Goal: Task Accomplishment & Management: Manage account settings

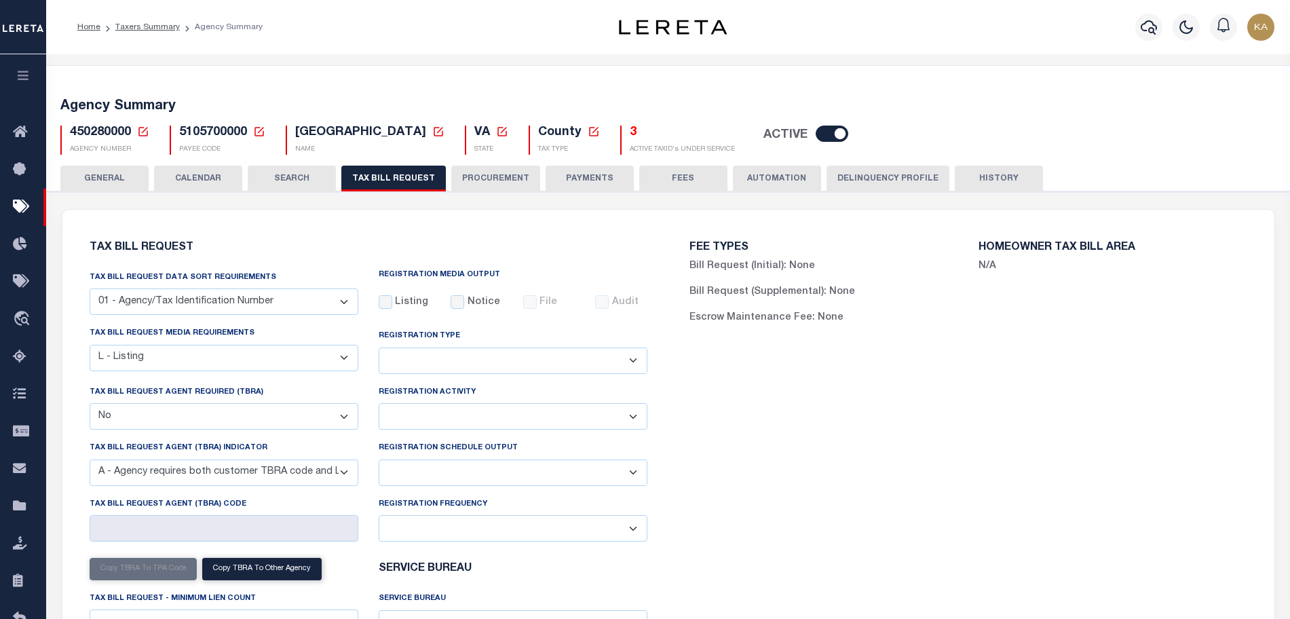
select select "20"
select select "false"
select select "9"
select select
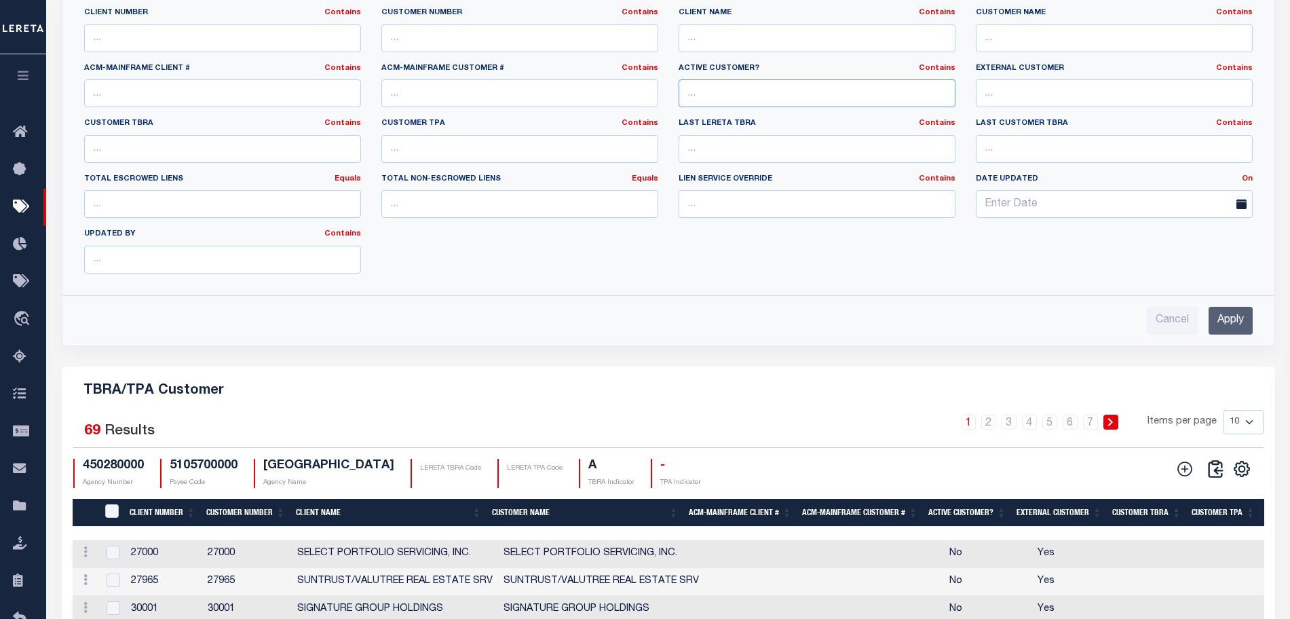
click at [801, 107] on input "text" at bounding box center [817, 93] width 277 height 28
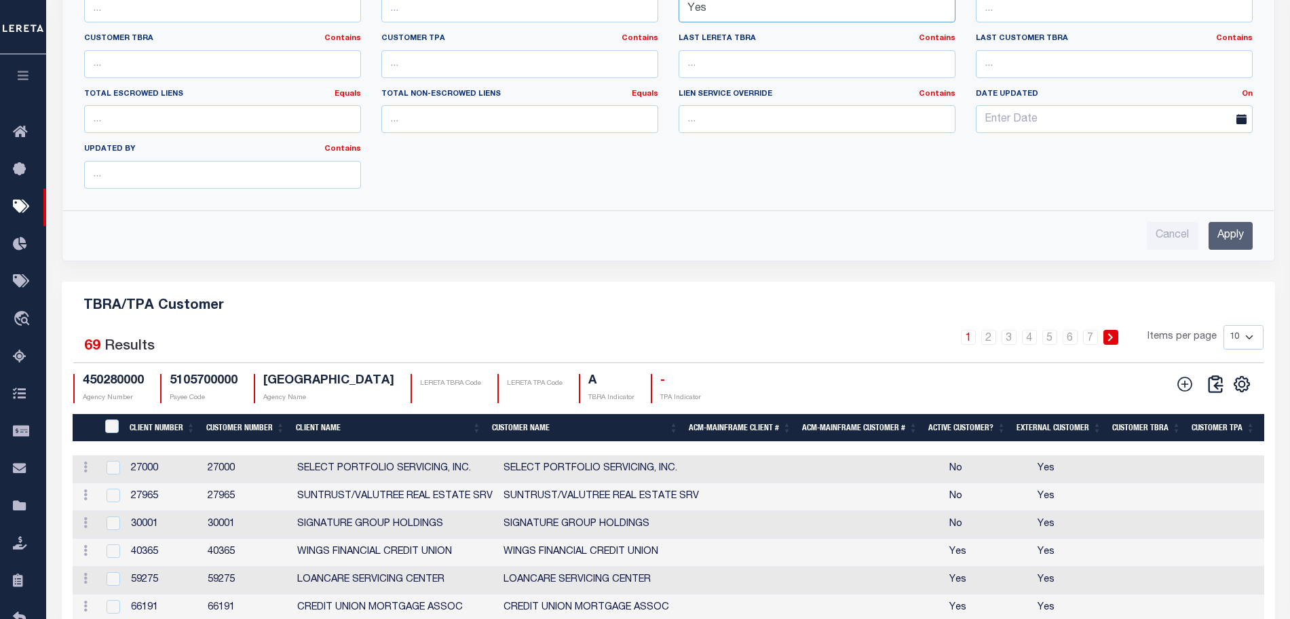
type input "Yes"
click at [1219, 250] on input "Apply" at bounding box center [1231, 236] width 44 height 28
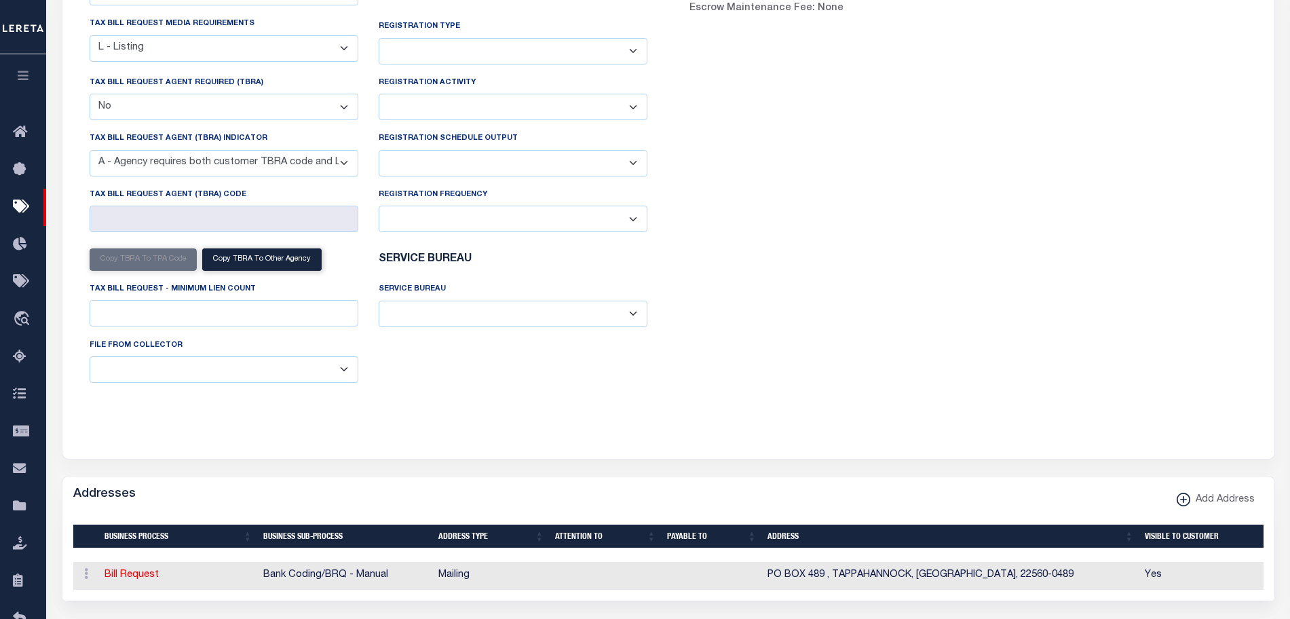
scroll to position [0, 0]
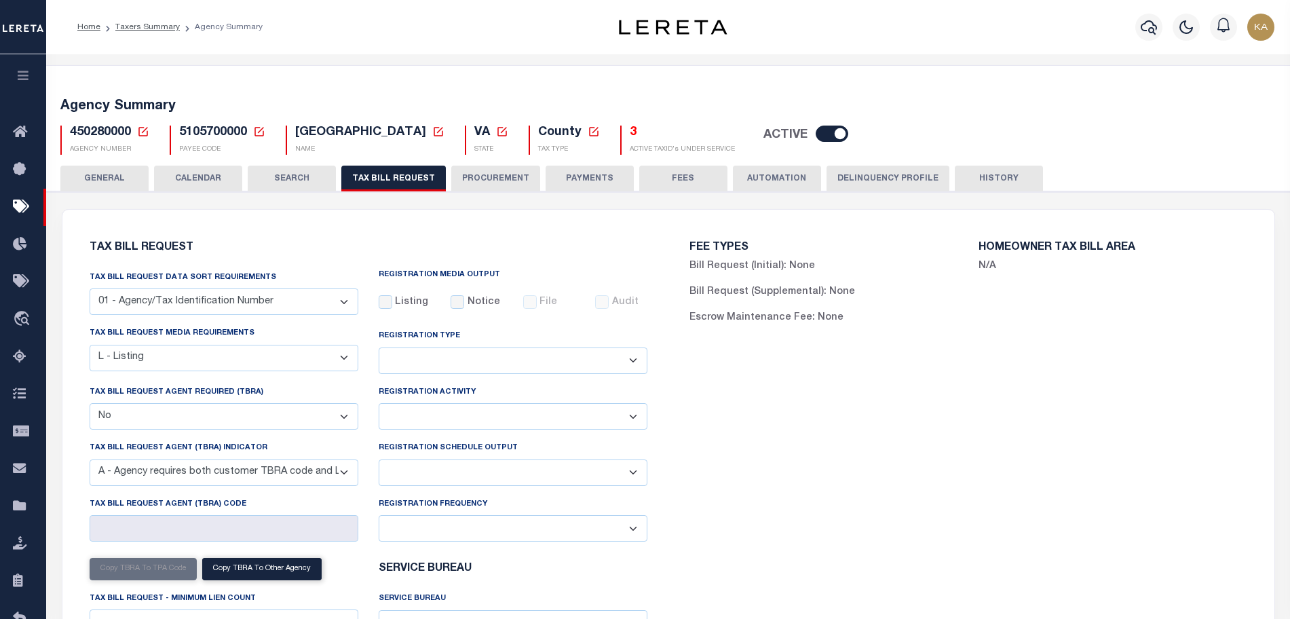
click at [99, 138] on span "450280000" at bounding box center [100, 132] width 61 height 12
copy h5 "450280000"
click at [214, 136] on span "5105700000" at bounding box center [213, 132] width 68 height 12
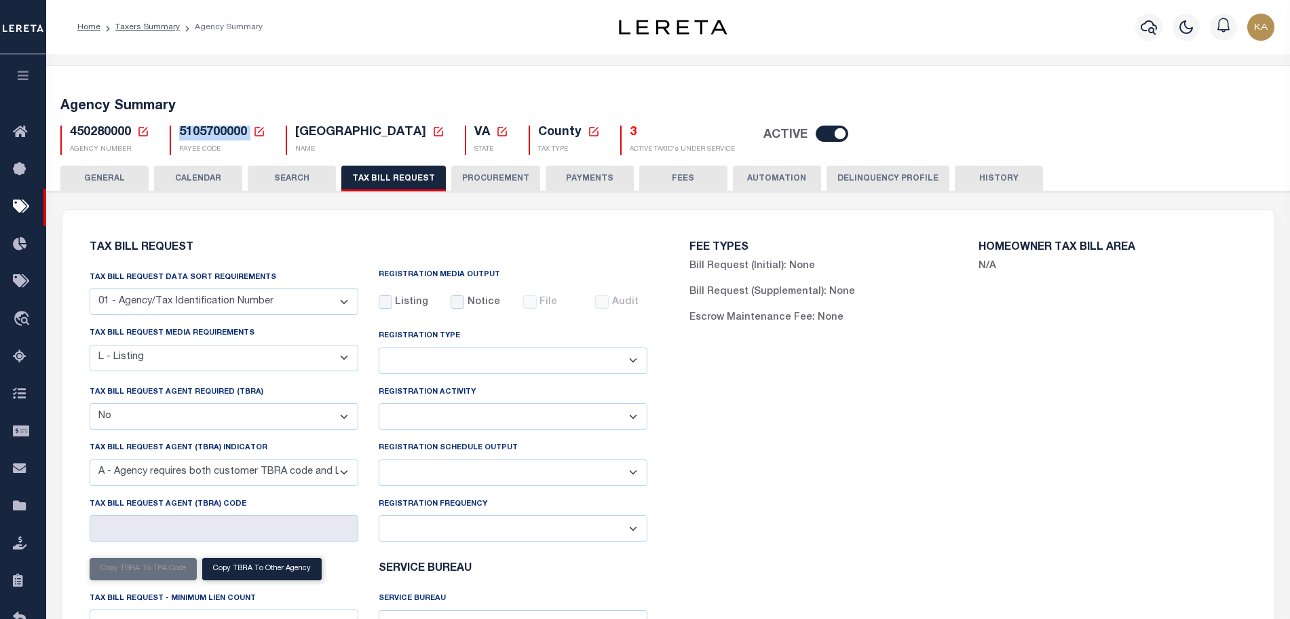
copy h5 "5105700000"
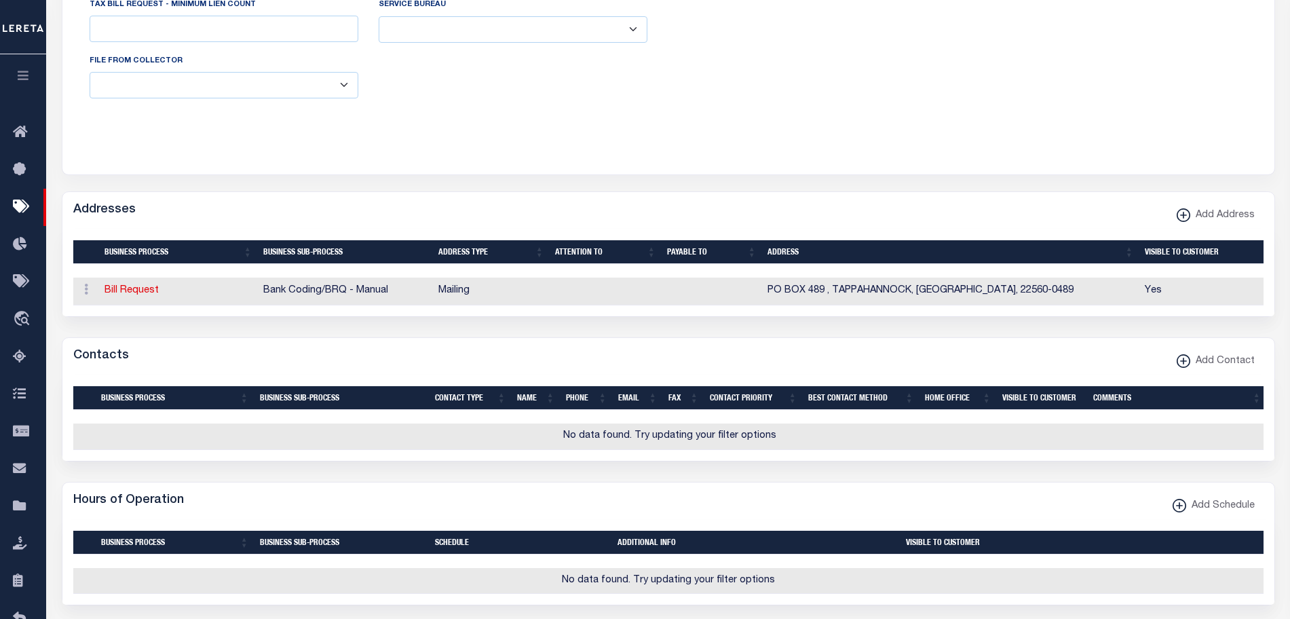
scroll to position [254, 0]
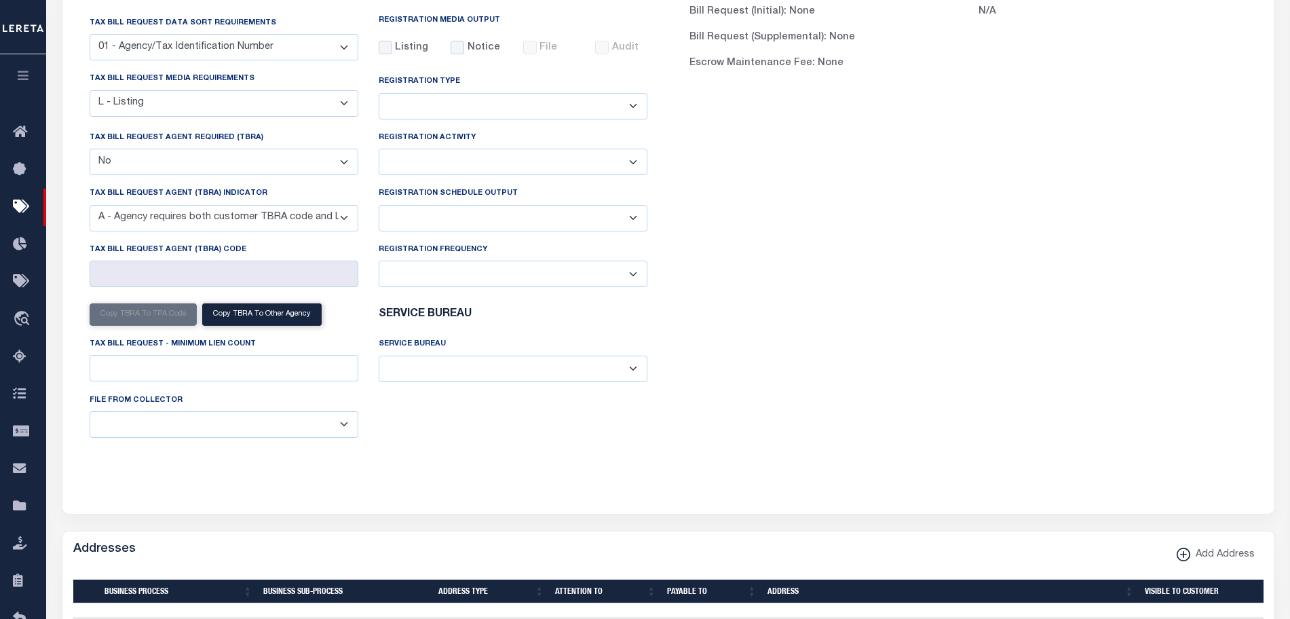
click at [273, 161] on select "Yes No" at bounding box center [224, 162] width 269 height 26
select select "true"
click at [90, 151] on select "Yes No" at bounding box center [224, 162] width 269 height 26
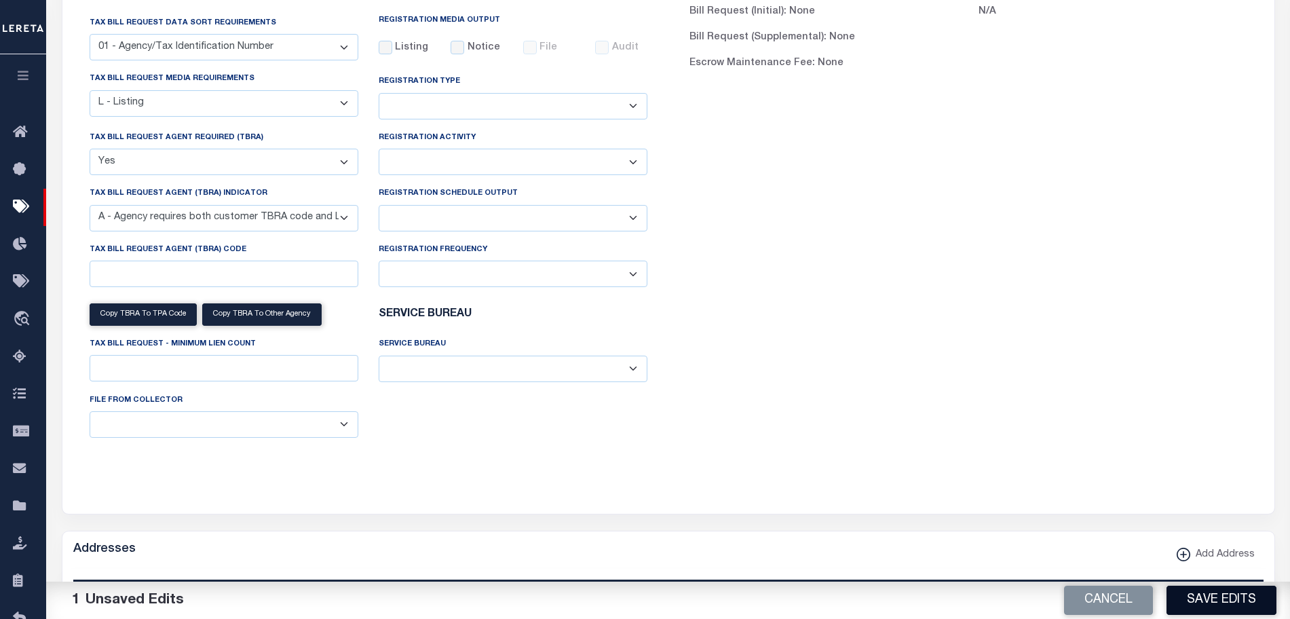
click at [1179, 594] on button "Save Edits" at bounding box center [1221, 600] width 110 height 29
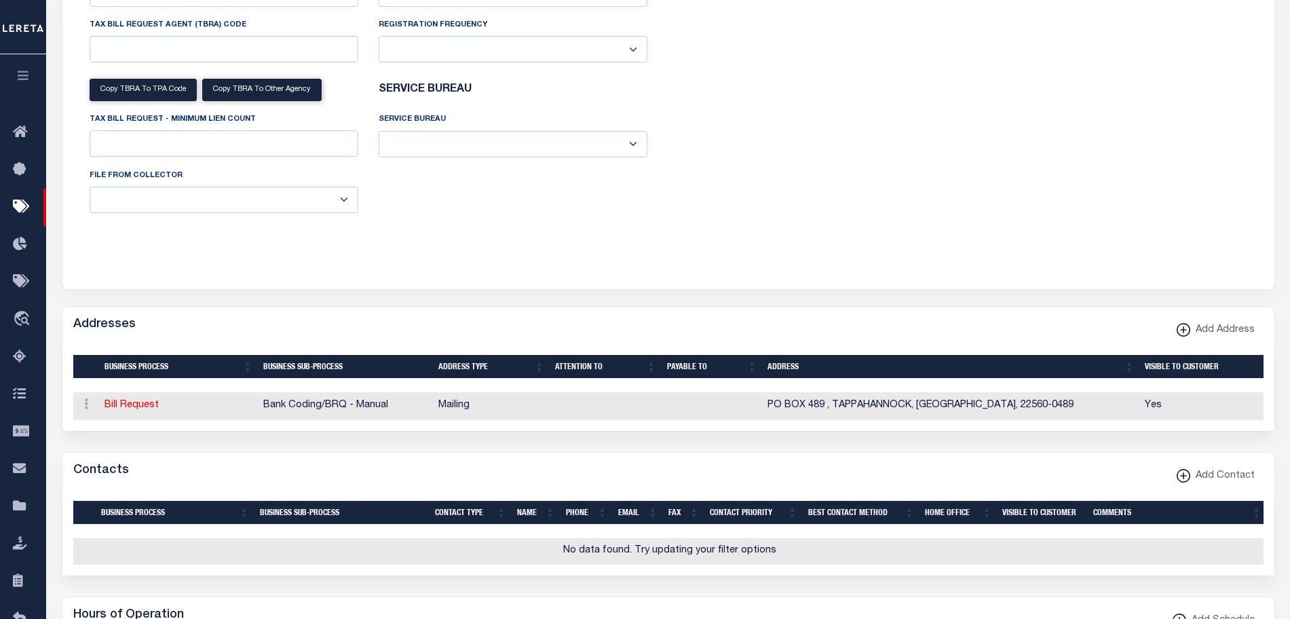
scroll to position [394, 0]
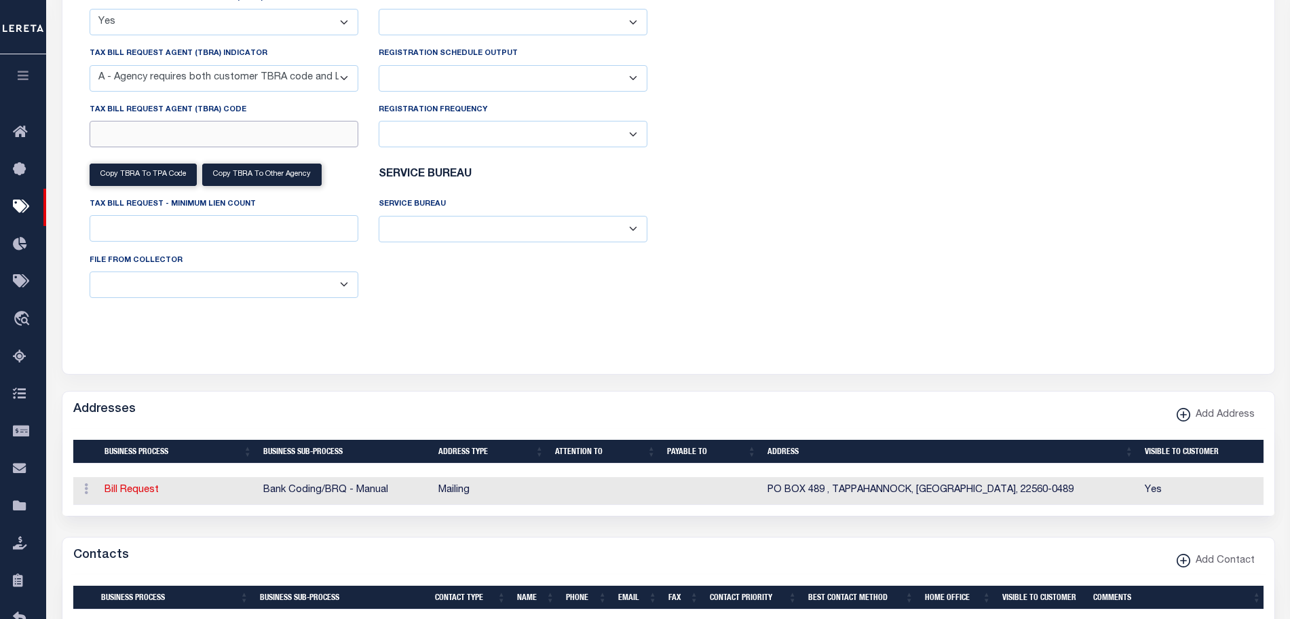
click at [203, 137] on input "Tax Bill Request Agent (TBRA) Code" at bounding box center [224, 134] width 269 height 26
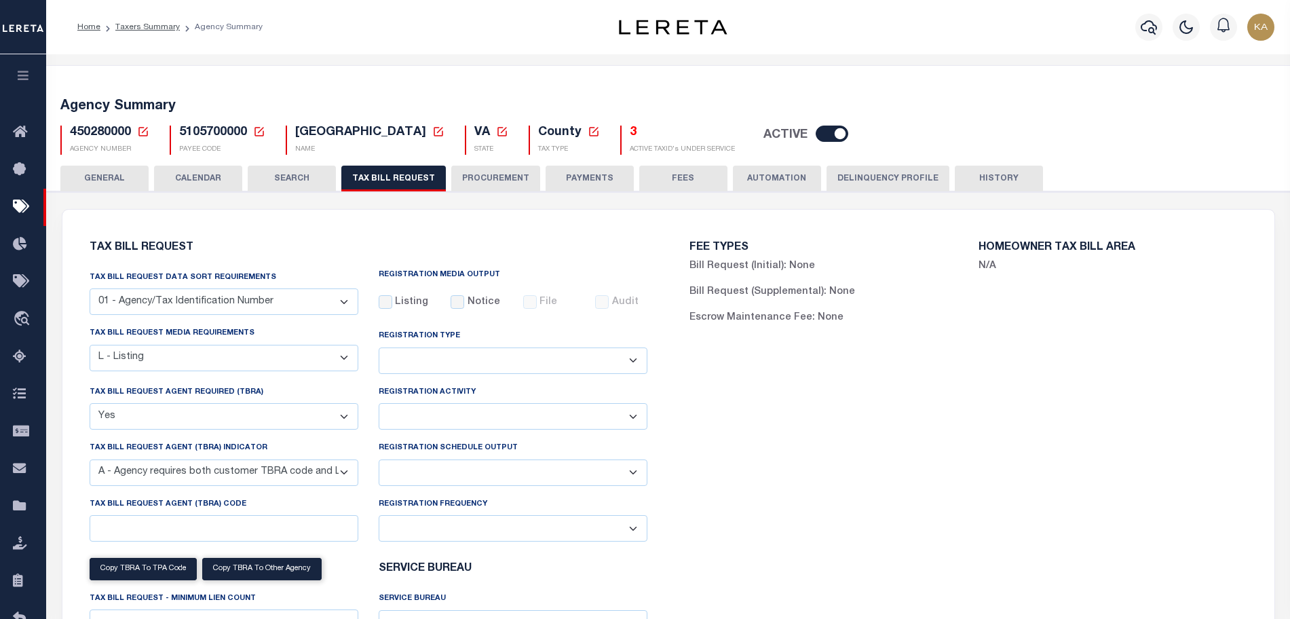
click at [176, 298] on select "01 - Agency/Tax Identification Number 02 - Agency/Lien Description/Tax Identifi…" at bounding box center [224, 301] width 269 height 26
click at [227, 313] on select "01 - Agency/Tax Identification Number 02 - Agency/Lien Description/Tax Identifi…" at bounding box center [224, 301] width 269 height 26
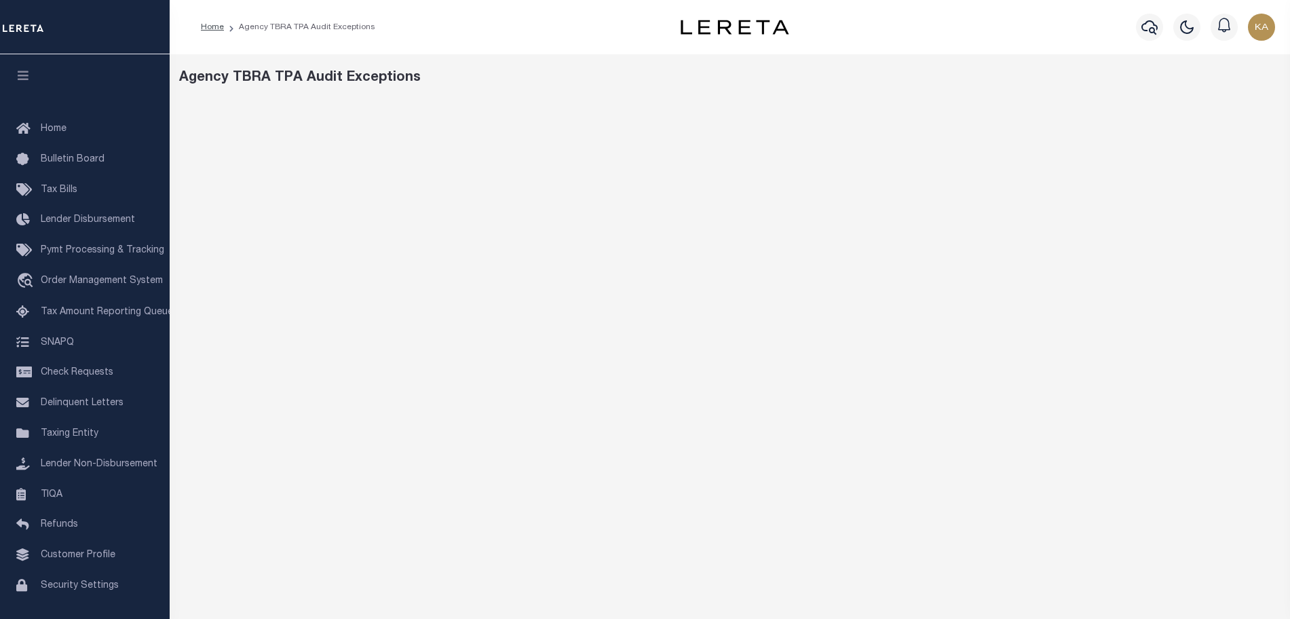
scroll to position [90, 0]
